Goal: Find specific page/section: Find specific page/section

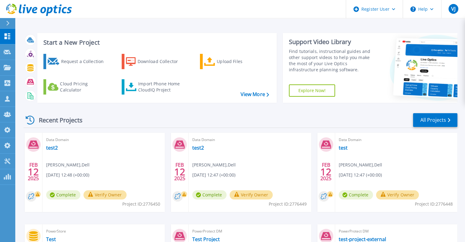
click at [10, 23] on div at bounding box center [10, 23] width 10 height 10
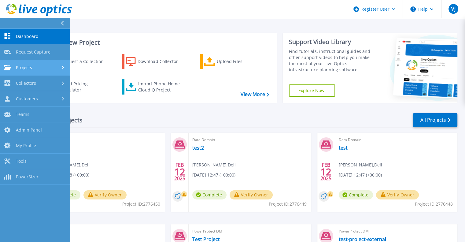
click at [24, 64] on link "Projects Projects" at bounding box center [35, 68] width 70 height 16
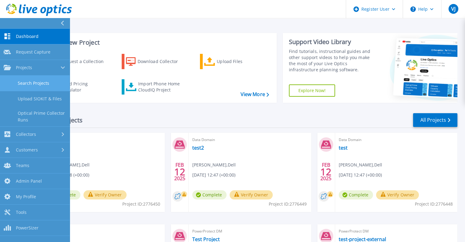
click at [33, 82] on link "Search Projects" at bounding box center [35, 83] width 70 height 16
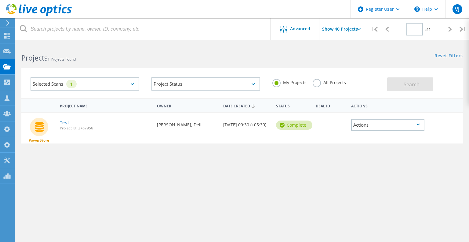
type input "1"
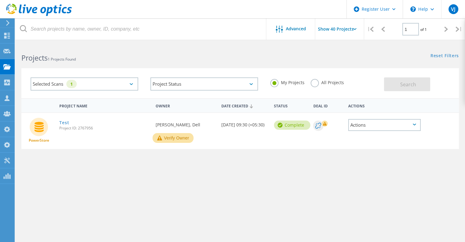
click at [80, 89] on div "Selected Scans 1" at bounding box center [85, 83] width 108 height 13
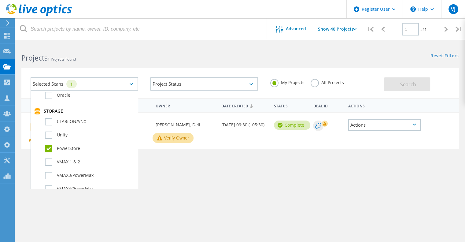
scroll to position [145, 0]
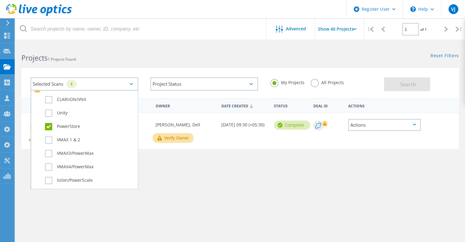
click at [50, 129] on label "PowerStore" at bounding box center [89, 126] width 89 height 7
click at [0, 0] on input "PowerStore" at bounding box center [0, 0] width 0 height 0
click at [50, 129] on label "PowerStore" at bounding box center [89, 126] width 89 height 7
click at [0, 0] on input "PowerStore" at bounding box center [0, 0] width 0 height 0
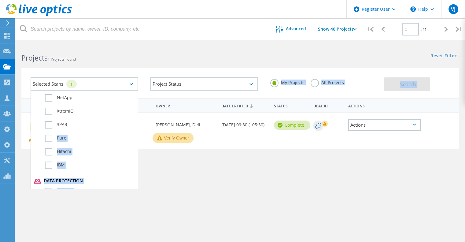
drag, startPoint x: 49, startPoint y: 139, endPoint x: 300, endPoint y: 95, distance: 254.6
click at [300, 95] on div "Selected Scans 1 Server & Cloud Optical Prime AWS Azure Nutanix RVTools Kuberne…" at bounding box center [203, 84] width 359 height 27
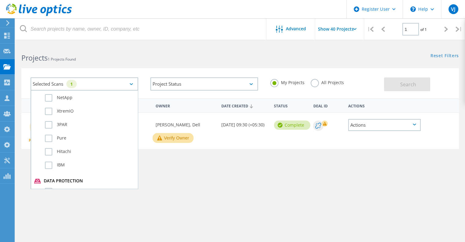
click at [326, 85] on label "All Projects" at bounding box center [326, 82] width 33 height 6
click at [0, 0] on input "All Projects" at bounding box center [0, 0] width 0 height 0
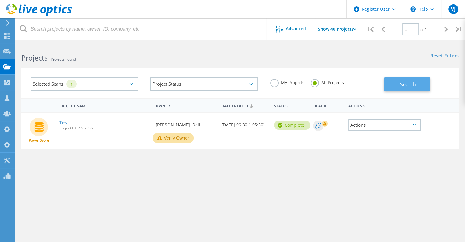
click at [386, 80] on button "Search" at bounding box center [407, 84] width 46 height 14
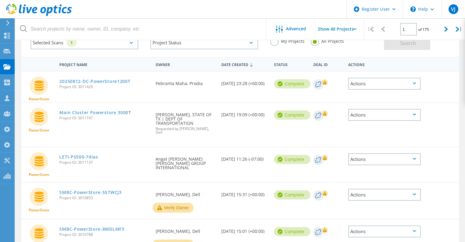
scroll to position [0, 0]
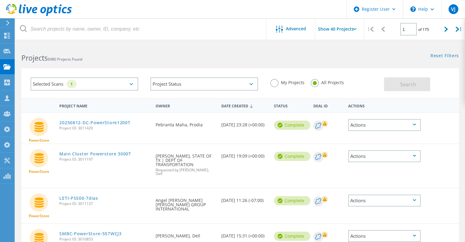
click at [81, 85] on div "Selected Scans 1" at bounding box center [85, 83] width 108 height 13
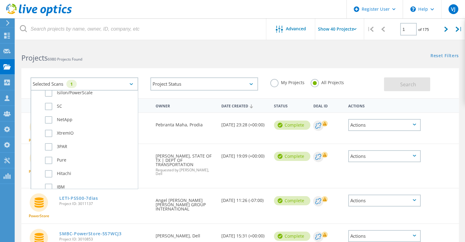
scroll to position [231, 0]
click at [163, 47] on div "Projects 6980 Projects Found" at bounding box center [127, 52] width 224 height 16
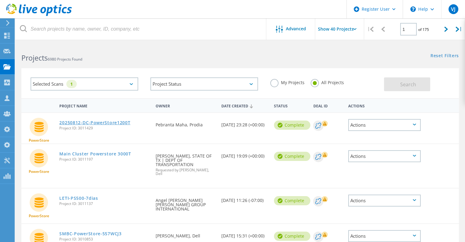
click at [104, 122] on link "20250812-DC-PowerStore1200T" at bounding box center [94, 122] width 71 height 4
click at [112, 82] on div "Selected Scans 1" at bounding box center [85, 83] width 108 height 13
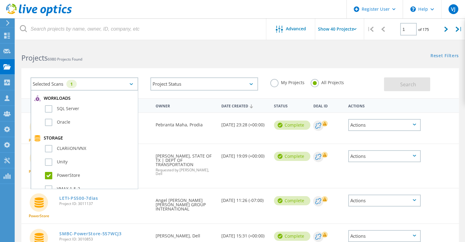
scroll to position [97, 0]
click at [49, 173] on label "PowerStore" at bounding box center [89, 173] width 89 height 7
click at [0, 0] on input "PowerStore" at bounding box center [0, 0] width 0 height 0
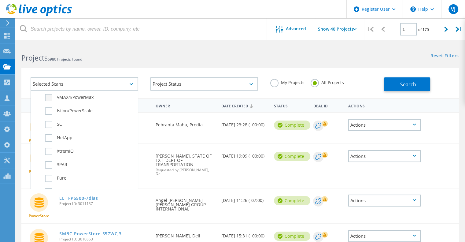
scroll to position [259, 0]
click at [60, 132] on label "Pure" at bounding box center [89, 133] width 89 height 7
click at [0, 0] on input "Pure" at bounding box center [0, 0] width 0 height 0
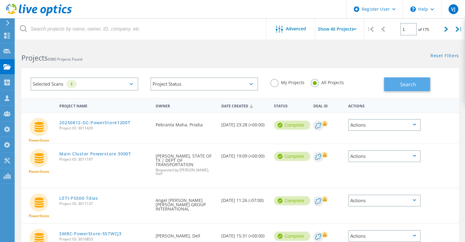
click at [391, 80] on button "Search" at bounding box center [407, 84] width 46 height 14
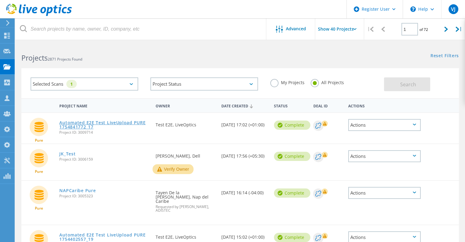
click at [90, 124] on link "Automated E2E Test LiveUpload PURE 1754841772_17" at bounding box center [104, 124] width 90 height 9
